Goal: Task Accomplishment & Management: Manage account settings

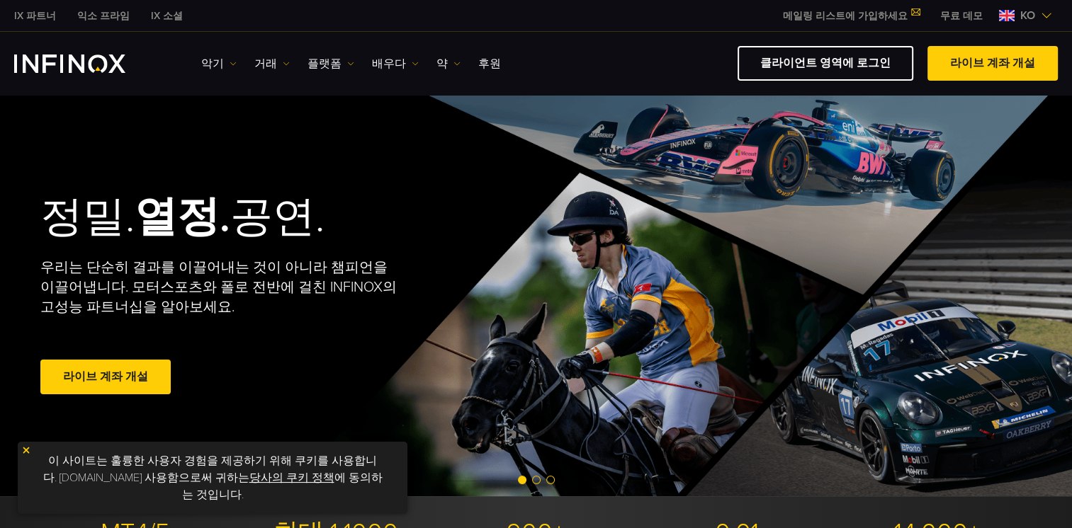
click at [1045, 17] on img at bounding box center [1045, 15] width 11 height 11
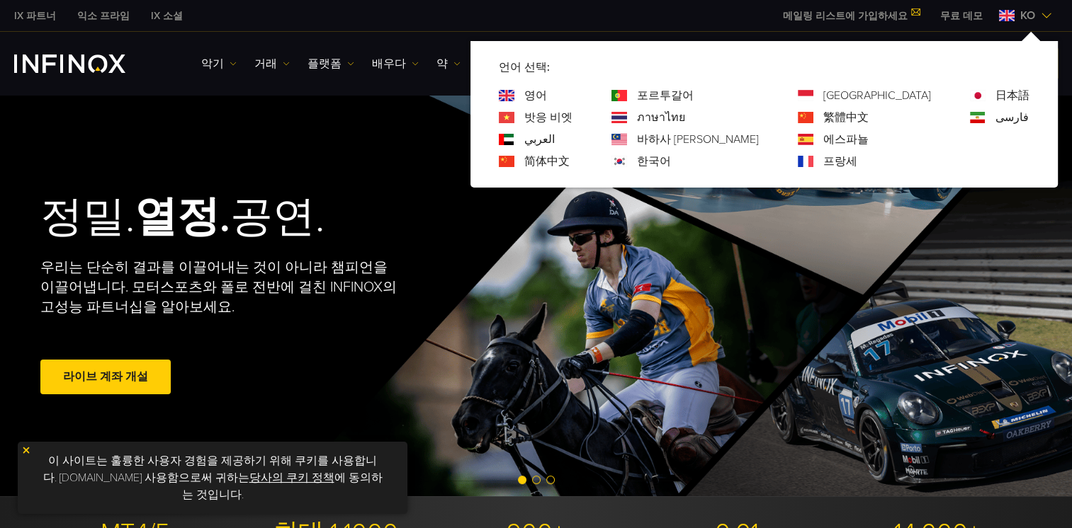
click at [671, 161] on link "한국어" at bounding box center [654, 161] width 34 height 17
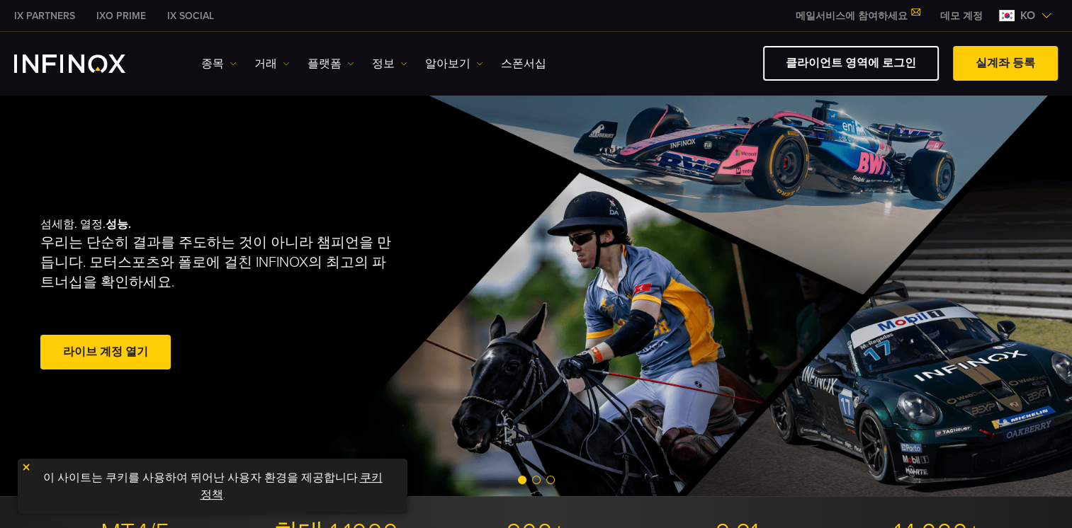
click at [118, 356] on link "라이브 계정 열기" at bounding box center [105, 352] width 130 height 35
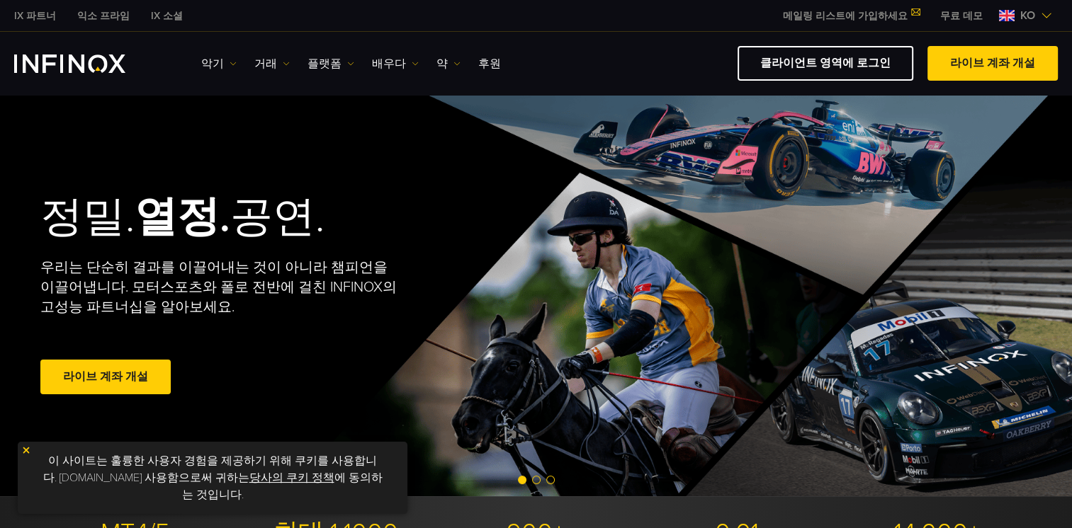
click at [1042, 18] on img at bounding box center [1045, 15] width 11 height 11
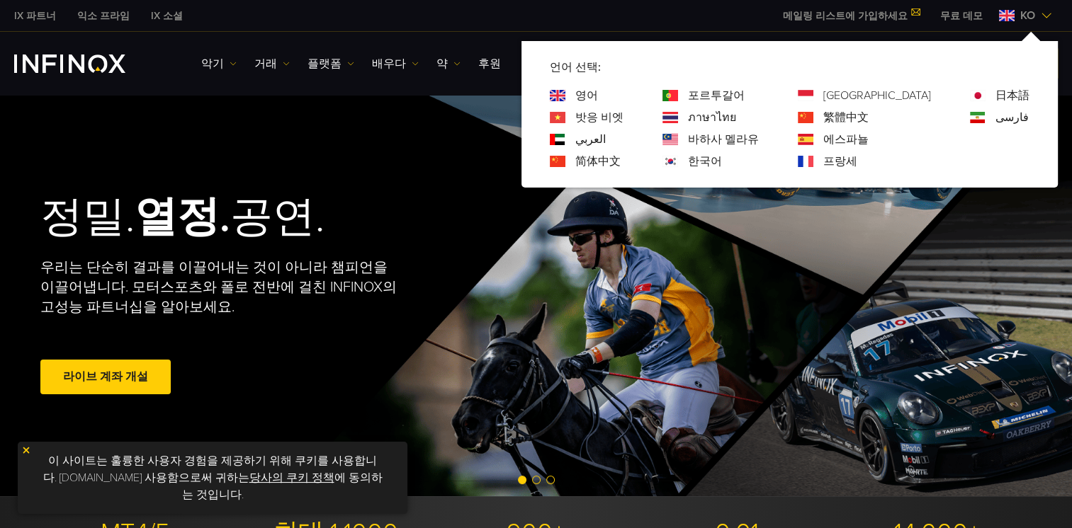
click at [722, 161] on link "한국어" at bounding box center [705, 161] width 34 height 17
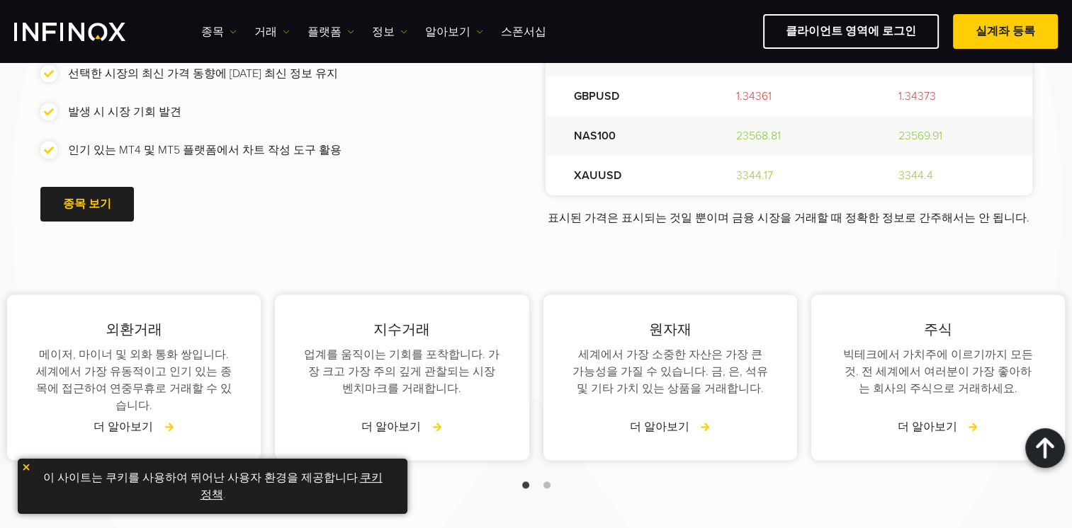
scroll to position [2196, 0]
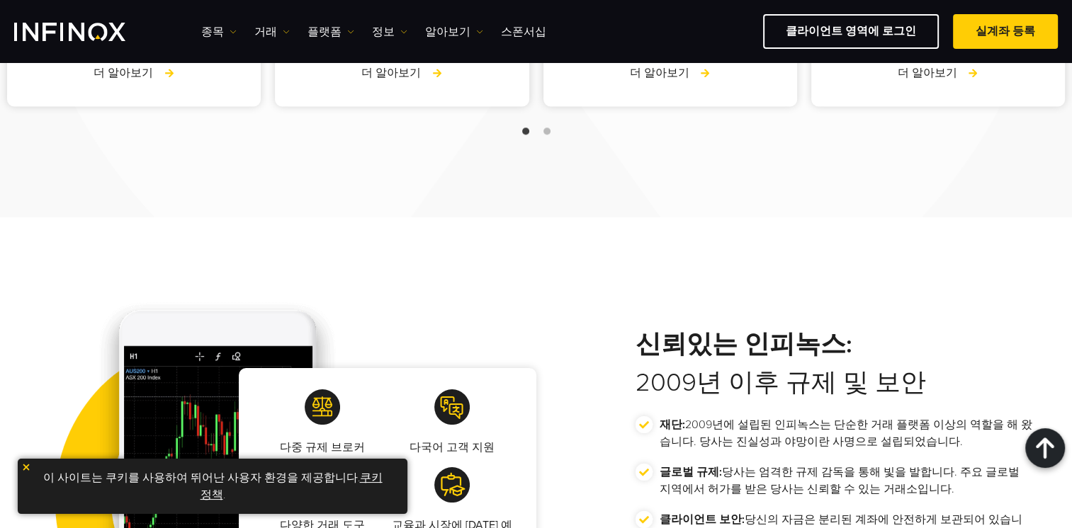
click at [24, 467] on img at bounding box center [26, 467] width 10 height 10
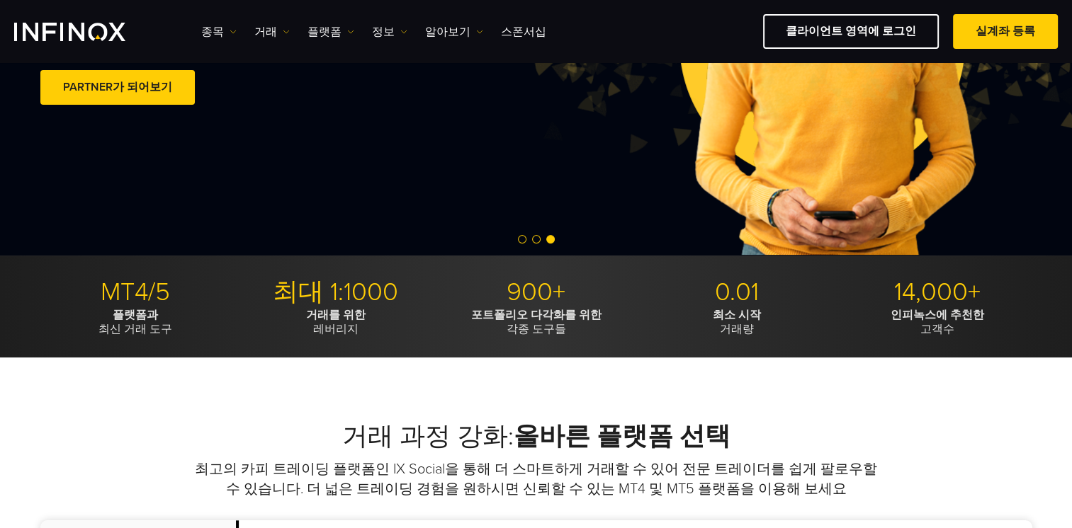
scroll to position [0, 0]
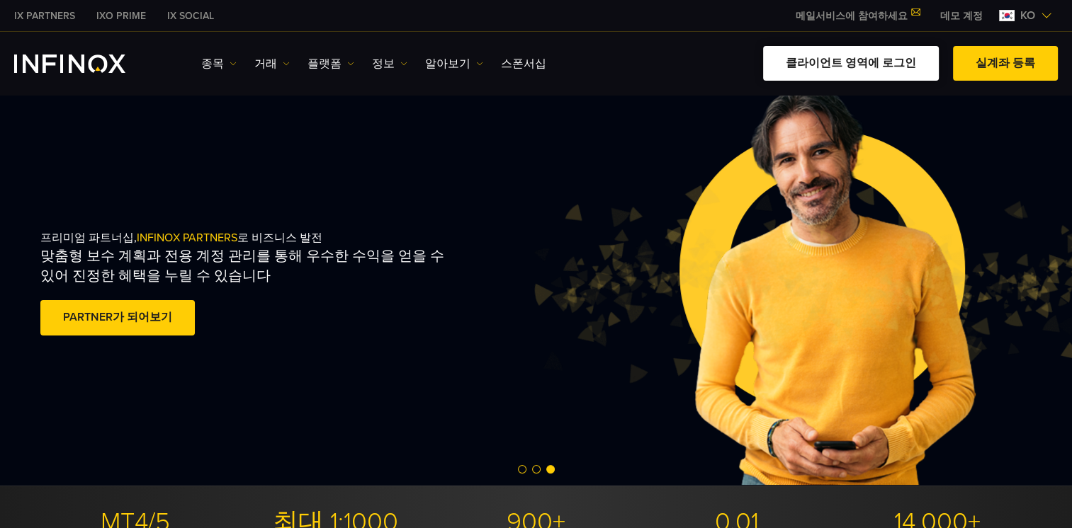
click at [856, 67] on link "클라이언트 영역에 로그인" at bounding box center [851, 63] width 176 height 35
